Goal: Communication & Community: Answer question/provide support

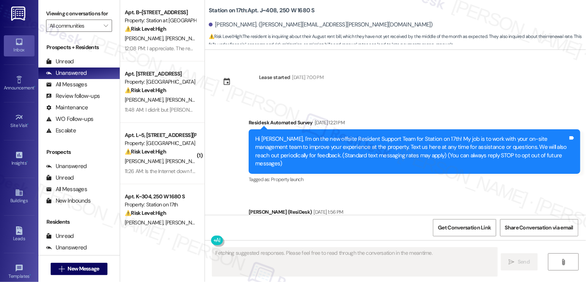
scroll to position [6197, 0]
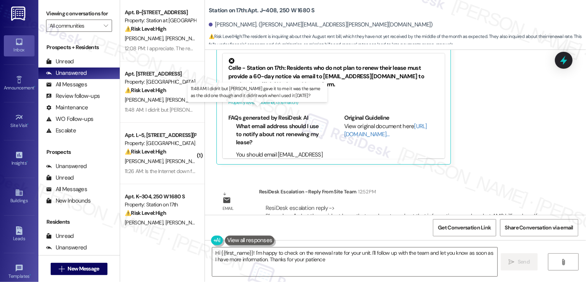
type textarea "Hi {{first_name}}! I'm happy to check on the renewal rate for your unit. I'll f…"
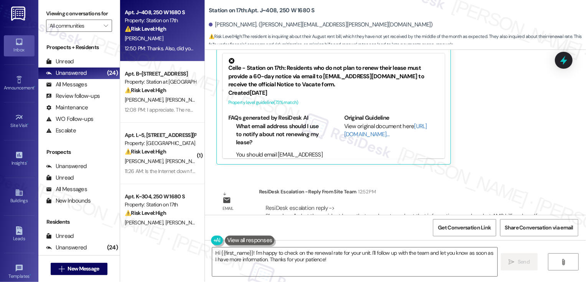
scroll to position [6102, 0]
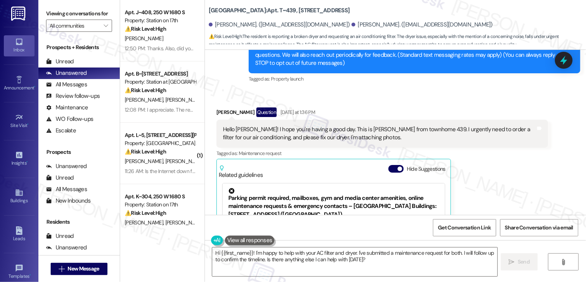
scroll to position [111, 0]
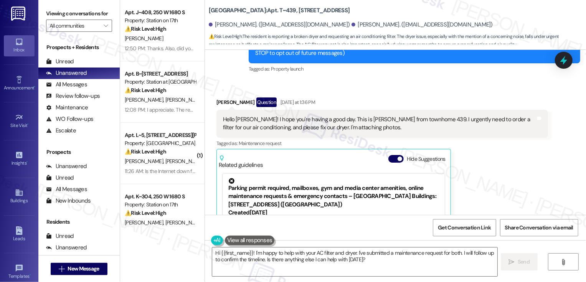
click at [280, 10] on b "[GEOGRAPHIC_DATA]: Apt. T~439, [STREET_ADDRESS]" at bounding box center [279, 11] width 141 height 8
copy b "439"
click at [218, 99] on div "[PERSON_NAME] Question [DATE] at 1:36 PM" at bounding box center [383, 104] width 332 height 12
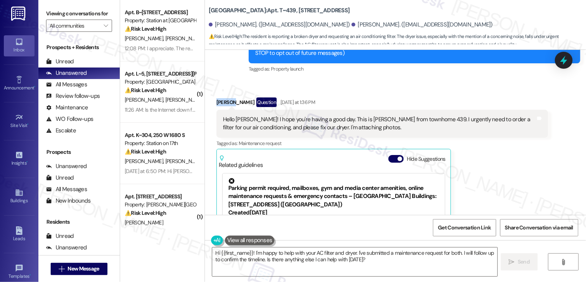
copy div "[PERSON_NAME]"
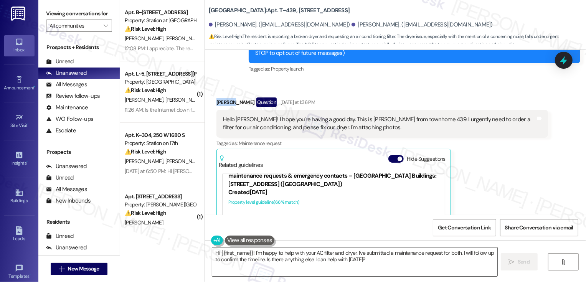
click at [255, 252] on textarea "Hi {{first_name}}! I'm happy to help with your AC filter and dryer. I've submit…" at bounding box center [354, 262] width 285 height 29
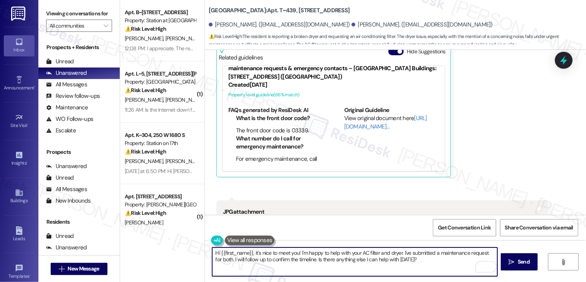
scroll to position [255, 0]
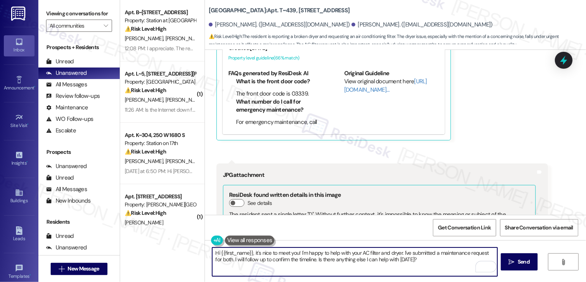
drag, startPoint x: 402, startPoint y: 252, endPoint x: 420, endPoint y: 273, distance: 27.8
click at [420, 273] on textarea "Hi {{first_name}}, it's nice to meet you! I'm happy to help with your AC filter…" at bounding box center [354, 262] width 285 height 29
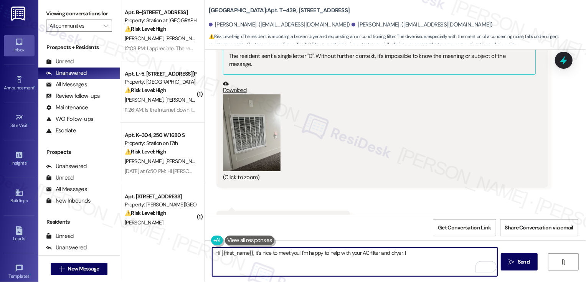
scroll to position [437, 0]
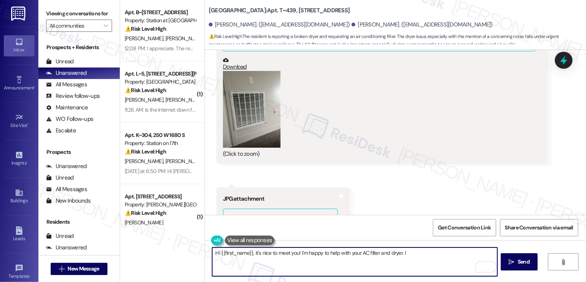
type textarea "Hi {{first_name}}, it's nice to meet you! I'm happy to help with your AC filter…"
click at [250, 116] on button "Zoom image" at bounding box center [252, 109] width 58 height 77
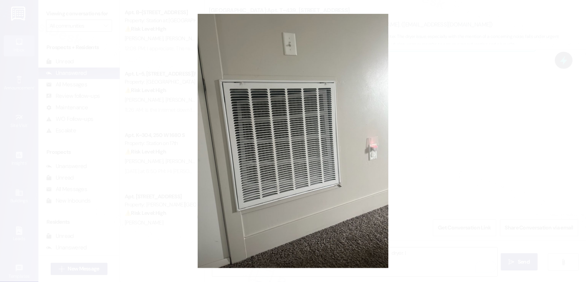
click at [475, 185] on button "Unzoom image" at bounding box center [293, 141] width 586 height 282
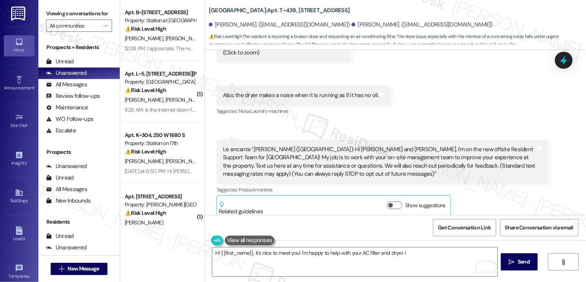
scroll to position [653, 0]
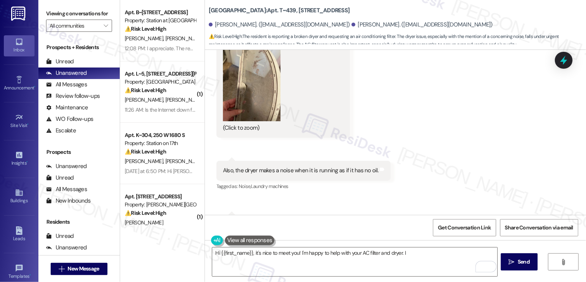
click at [254, 103] on button "Zoom image" at bounding box center [252, 83] width 58 height 77
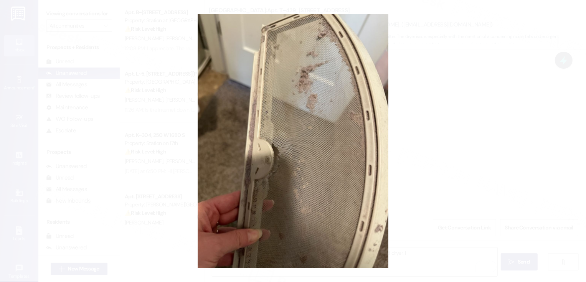
click at [474, 122] on button "Unzoom image" at bounding box center [293, 141] width 586 height 282
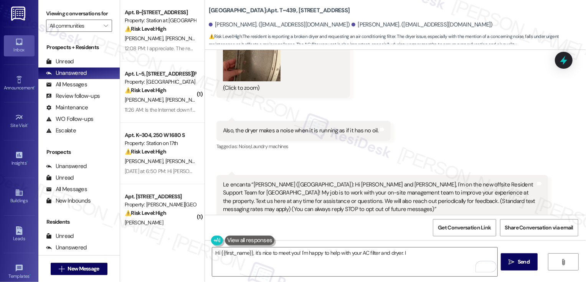
scroll to position [710, 0]
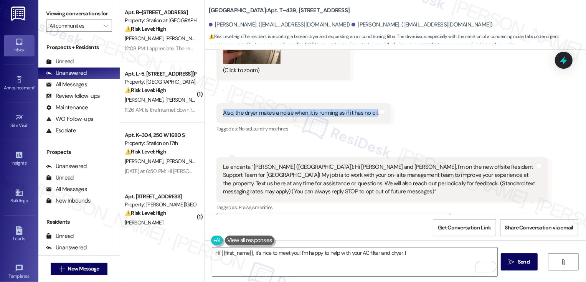
drag, startPoint x: 217, startPoint y: 101, endPoint x: 346, endPoint y: 112, distance: 129.1
click at [346, 112] on div "Also, the dryer makes a noise when it is running as if it has no oil. Tags and …" at bounding box center [304, 113] width 174 height 20
copy div "Also, the dryer makes a noise when it is running as if it has no oil."
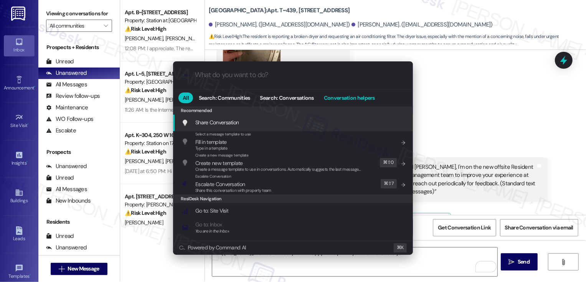
click at [356, 96] on span "Conversation helpers" at bounding box center [349, 97] width 51 height 5
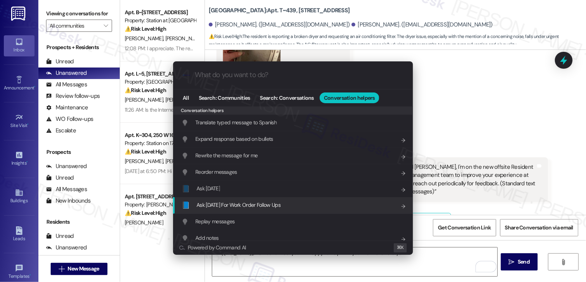
click at [233, 205] on span "Ask [DATE] For Work Order Follow Ups" at bounding box center [239, 205] width 84 height 7
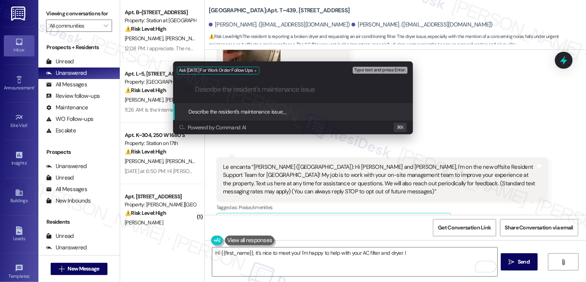
paste input "Also, the dryer makes a noise when it is running as if it has no oil."
type input "Also, the dryer makes a noise when it is running as if it has no oil."
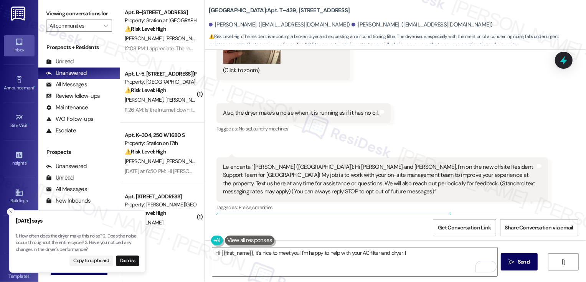
click at [221, 24] on div "[PERSON_NAME]. ([EMAIL_ADDRESS][DOMAIN_NAME])" at bounding box center [279, 25] width 141 height 8
copy div "[PERSON_NAME]"
click at [236, 255] on textarea "Hi {{first_name}}, it's nice to meet you! I'm happy to help with your AC filter…" at bounding box center [354, 262] width 285 height 29
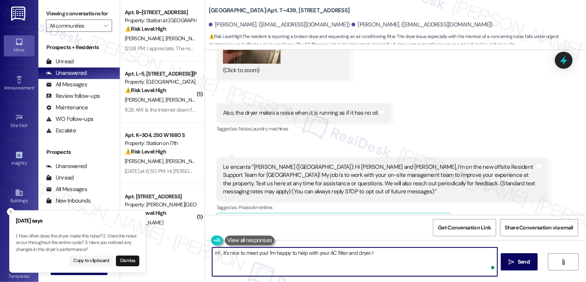
paste textarea "[PERSON_NAME]"
click at [400, 263] on textarea "Hi [PERSON_NAME], it's nice to meet you! I'm happy to help with your AC filter …" at bounding box center [354, 262] width 285 height 29
type textarea "Hi [PERSON_NAME], it's nice to meet you! I'm happy to help with your AC filter …"
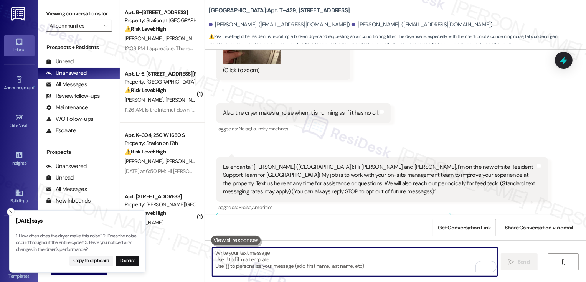
scroll to position [728, 0]
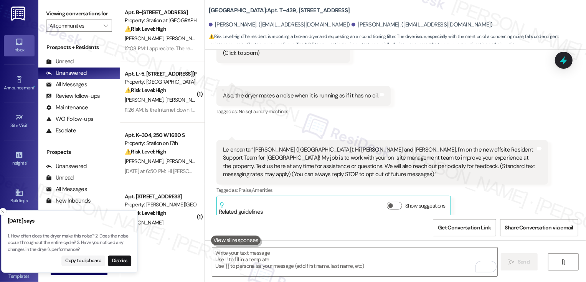
drag, startPoint x: 109, startPoint y: 238, endPoint x: 101, endPoint y: 237, distance: 8.2
click at [101, 237] on p "1. How often does the dryer make this noise? 2. Does the noise occur throughout…" at bounding box center [70, 243] width 124 height 20
click at [79, 238] on p "1. How often does the dryer make this noise? 2. Does the noise occur throughout…" at bounding box center [78, 243] width 124 height 20
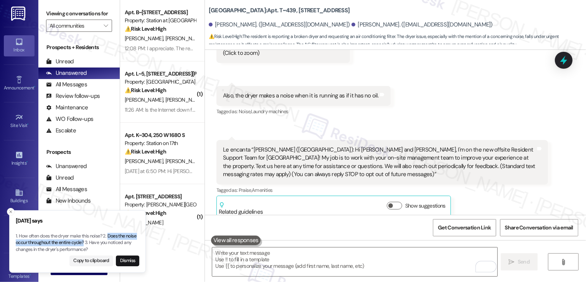
drag, startPoint x: 109, startPoint y: 237, endPoint x: 85, endPoint y: 241, distance: 24.6
click at [85, 242] on p "1. How often does the dryer make this noise? 2. Does the noise occur throughout…" at bounding box center [78, 243] width 124 height 20
copy p "Does the noise occur throughout the entire cycle?"
click at [309, 261] on textarea "To enrich screen reader interactions, please activate Accessibility in Grammarl…" at bounding box center [354, 262] width 285 height 29
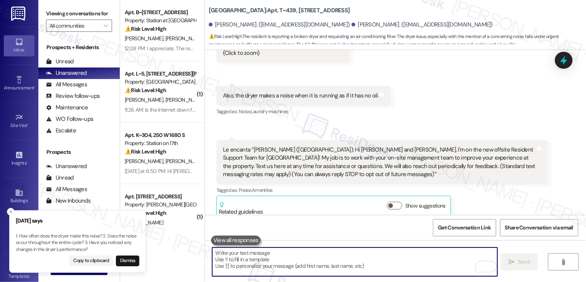
scroll to position [781, 0]
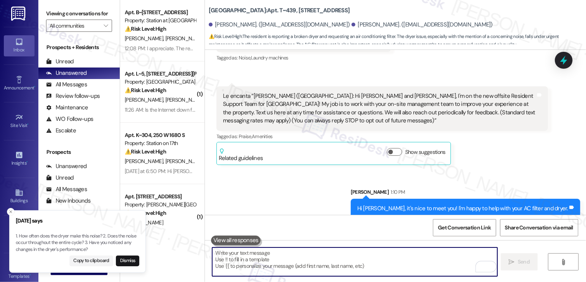
click at [331, 262] on textarea "To enrich screen reader interactions, please activate Accessibility in Grammarl…" at bounding box center [354, 262] width 285 height 29
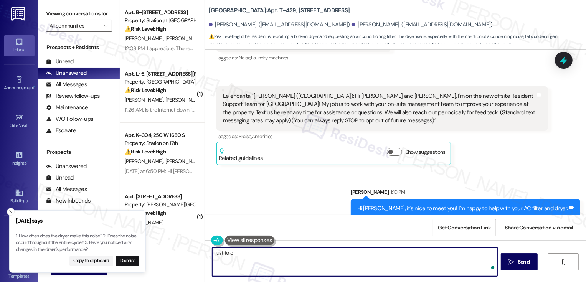
type textarea "just to"
paste textarea "Does the noise occur throughout the entire cycle?"
click at [247, 253] on textarea "Just to confirm, Does the noise occur throughout the entire cycle?" at bounding box center [354, 262] width 285 height 29
click at [268, 253] on textarea "Just to confirm, does the noise occur throughout the entire cycle?" at bounding box center [354, 262] width 285 height 29
drag, startPoint x: 245, startPoint y: 253, endPoint x: 194, endPoint y: 254, distance: 51.1
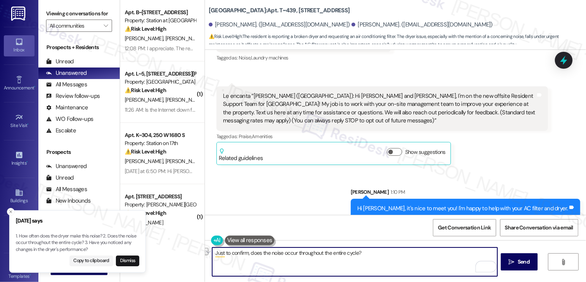
click at [194, 254] on div "Apt. B~201, [STREET_ADDRESS] Property: Station at [GEOGRAPHIC_DATA][PERSON_NAME…" at bounding box center [353, 141] width 466 height 282
click at [273, 265] on textarea "For the dryer, does the noise occur throughout the entire cycle?" at bounding box center [354, 262] width 285 height 29
type textarea "For the dryer, does the noise occur throughout the entire cycle?"
click at [516, 258] on span "Send" at bounding box center [523, 262] width 15 height 8
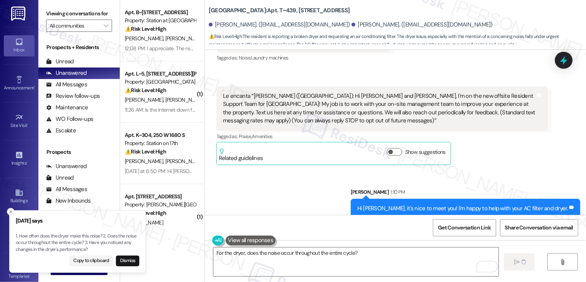
click at [12, 210] on icon "Close toast" at bounding box center [10, 212] width 5 height 5
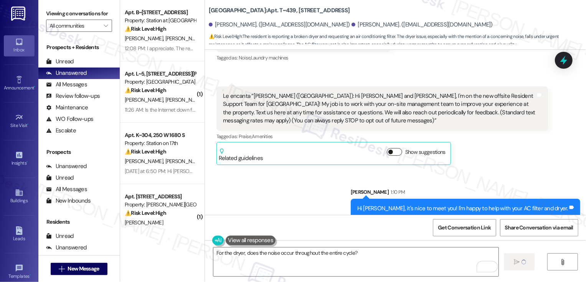
click at [389, 148] on button "Show suggestions" at bounding box center [394, 152] width 15 height 8
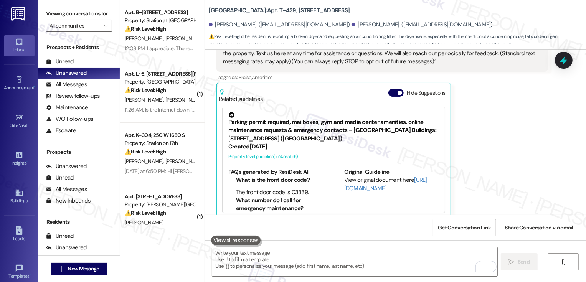
scroll to position [5, 0]
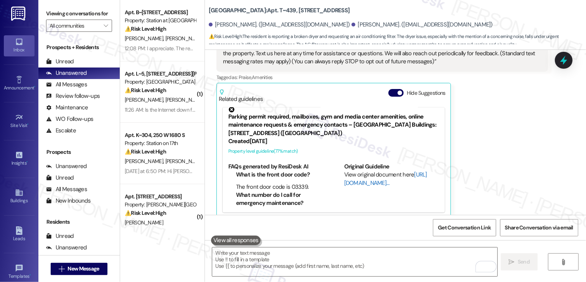
click at [357, 174] on link "[URL][DOMAIN_NAME]…" at bounding box center [385, 179] width 83 height 16
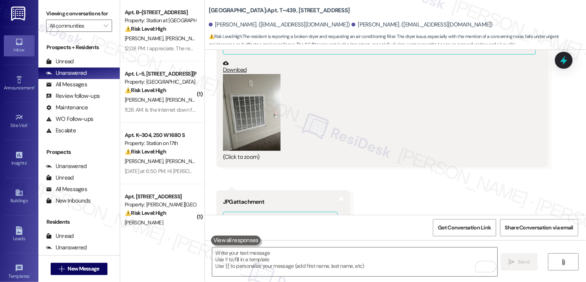
scroll to position [441, 0]
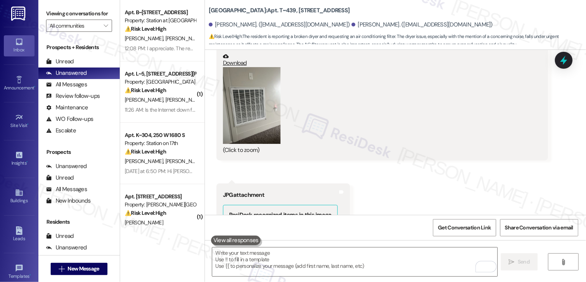
click at [241, 100] on button "Zoom image" at bounding box center [252, 105] width 58 height 77
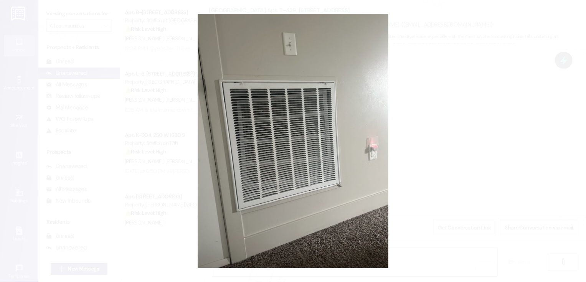
click at [447, 127] on button "Unzoom image" at bounding box center [293, 141] width 586 height 282
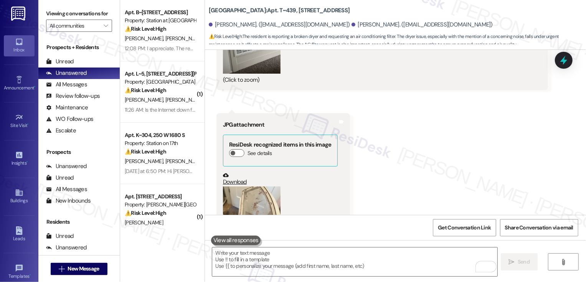
scroll to position [580, 0]
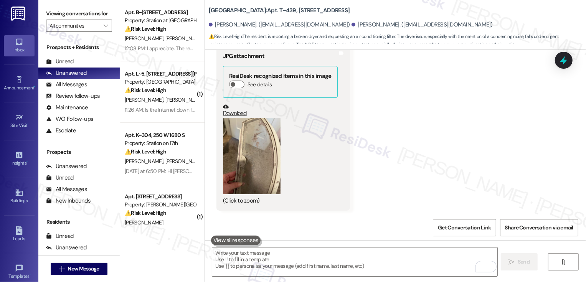
click at [230, 104] on link "Download" at bounding box center [280, 110] width 115 height 13
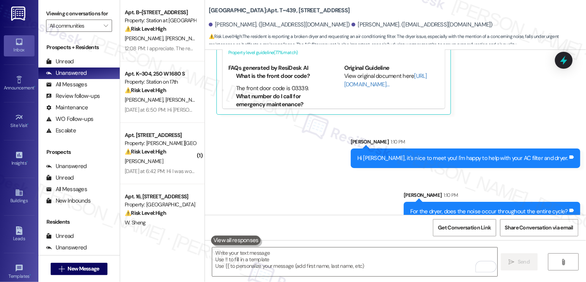
scroll to position [948, 0]
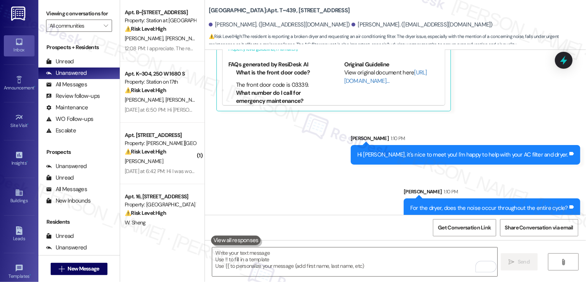
click at [359, 173] on div "Sent via SMS [PERSON_NAME] 1:10 PM Hi [PERSON_NAME], it's nice to meet you! I'm…" at bounding box center [395, 170] width 381 height 107
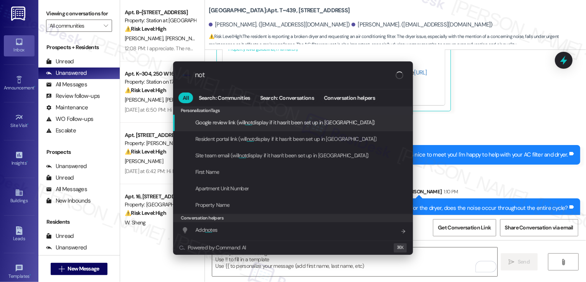
type input "note"
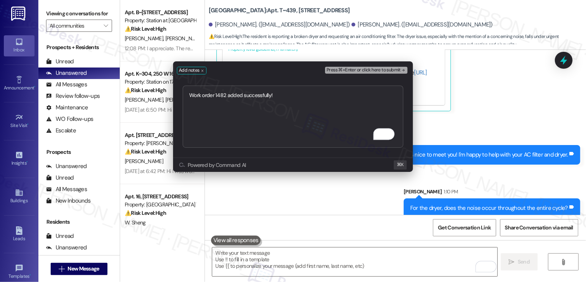
click at [189, 101] on textarea "Work order 1482 added successfully!" at bounding box center [293, 117] width 221 height 62
type textarea "AC Filter - Work order 1482 added successfully!"
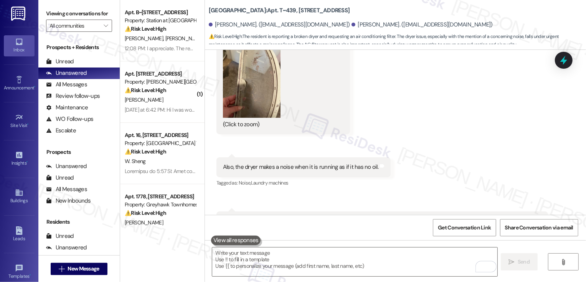
scroll to position [660, 0]
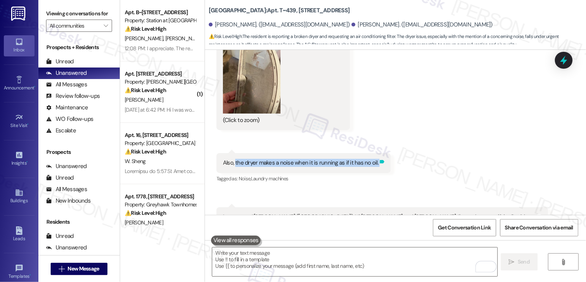
drag, startPoint x: 230, startPoint y: 154, endPoint x: 370, endPoint y: 156, distance: 139.8
click at [371, 158] on div "Also, the dryer makes a noise when it is running as if it has no oil. Tags and …" at bounding box center [304, 163] width 174 height 20
copy div "the dryer makes a noise when it is running as if it has no oil. Tags and notes"
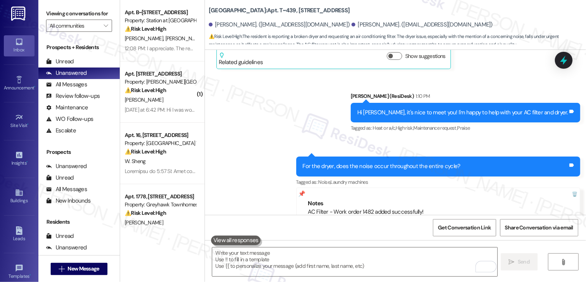
scroll to position [900, 0]
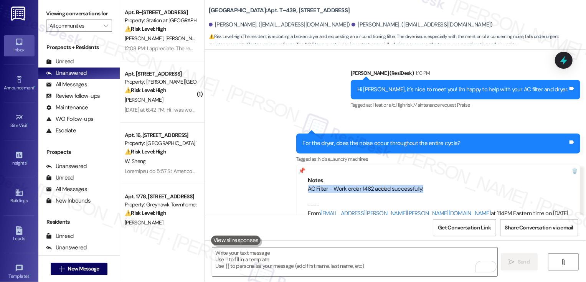
drag, startPoint x: 339, startPoint y: 179, endPoint x: 503, endPoint y: 175, distance: 164.0
click at [504, 179] on div "Notes AC Filter - Work order 1482 added successfully! ---- From [EMAIL_ADDRESS]…" at bounding box center [438, 197] width 285 height 65
copy div "AC Filter - Work order 1482 added successfully!"
click at [245, 170] on div "Sent via SMS [PERSON_NAME] (ResiDesk) 1:10 PM Hi [PERSON_NAME], it's nice to me…" at bounding box center [395, 144] width 381 height 184
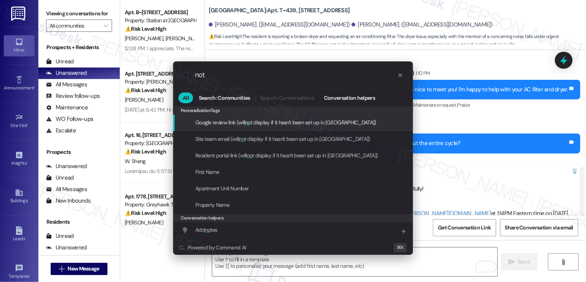
type input "note"
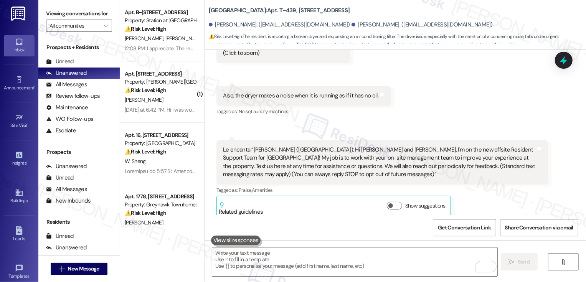
scroll to position [912, 0]
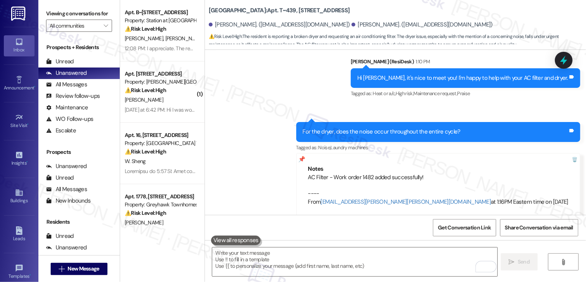
type input "note"
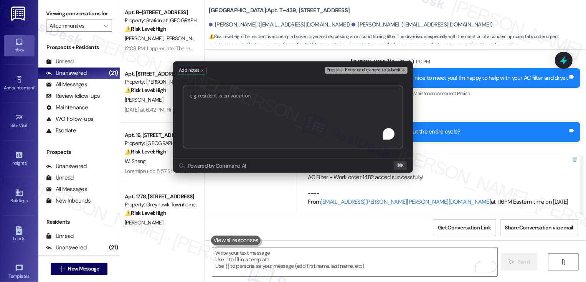
paste textarea "AC Filter - Work order 1482 added successfully!"
paste textarea "Work order 1483 added successfully!"
type textarea "AC Filter - Work order 1482 added successfully! Dryer - Work order 1483 added s…"
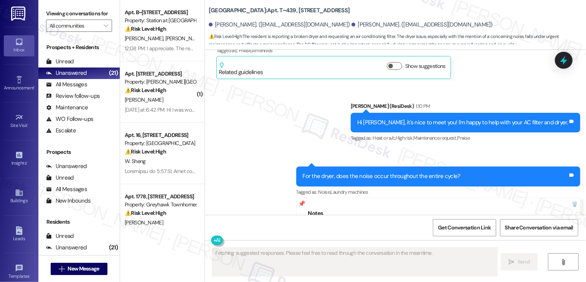
scroll to position [920, 0]
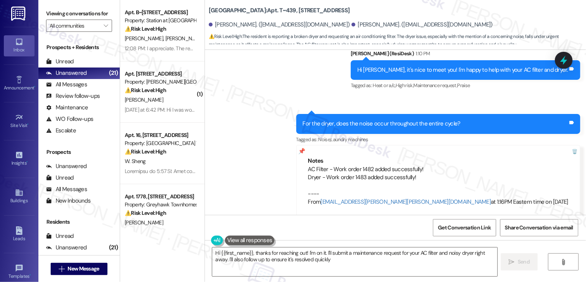
type textarea "Hi {{first_name}}, thanks for reaching out! I'm on it. I'll submit a maintenanc…"
